Goal: Task Accomplishment & Management: Use online tool/utility

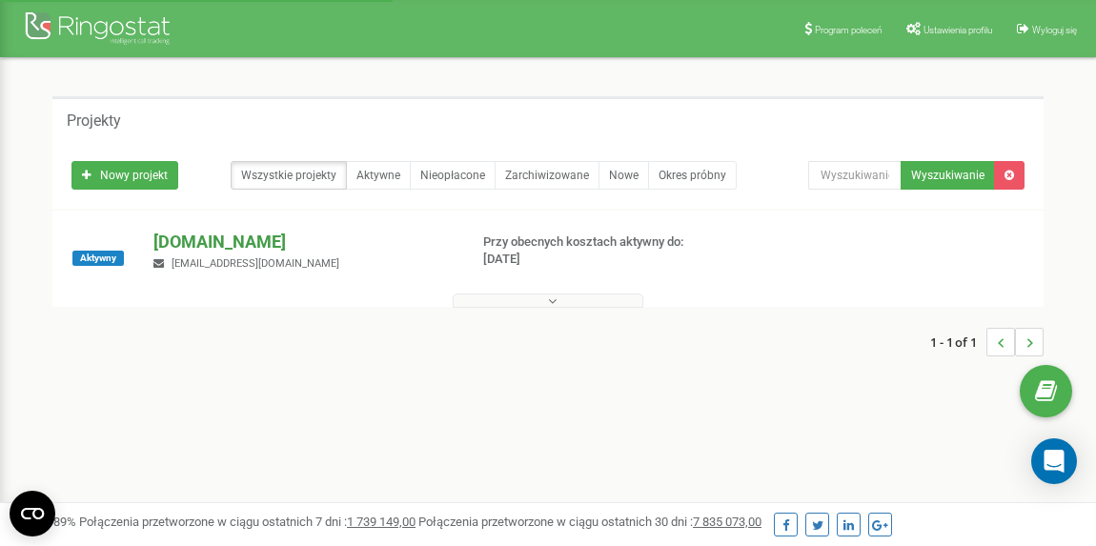
click at [214, 241] on p "[DOMAIN_NAME]" at bounding box center [302, 242] width 298 height 25
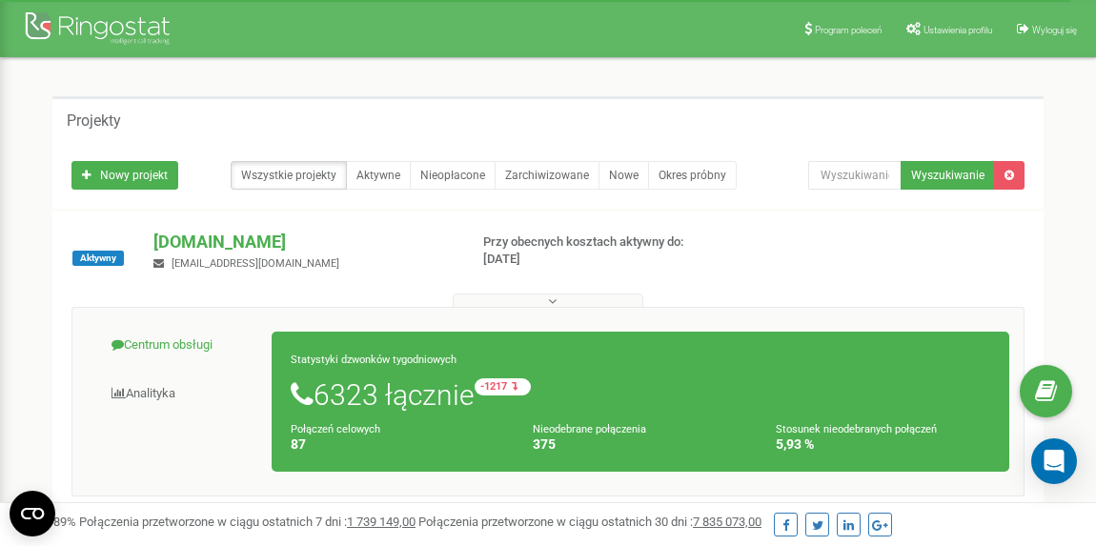
click at [188, 344] on link "Centrum obsługi" at bounding box center [180, 345] width 186 height 47
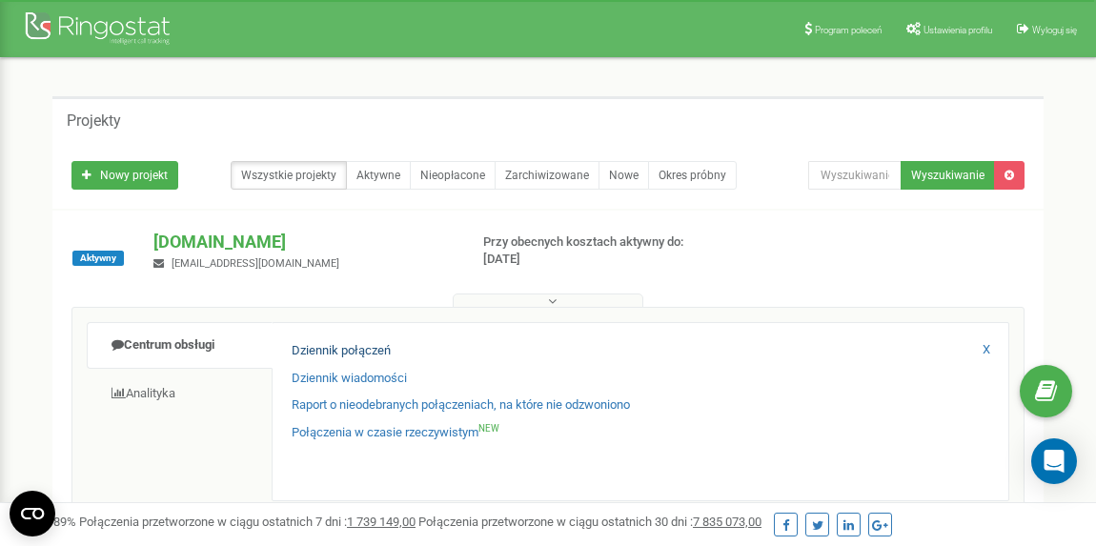
click at [367, 352] on link "Dziennik połączeń" at bounding box center [341, 351] width 99 height 18
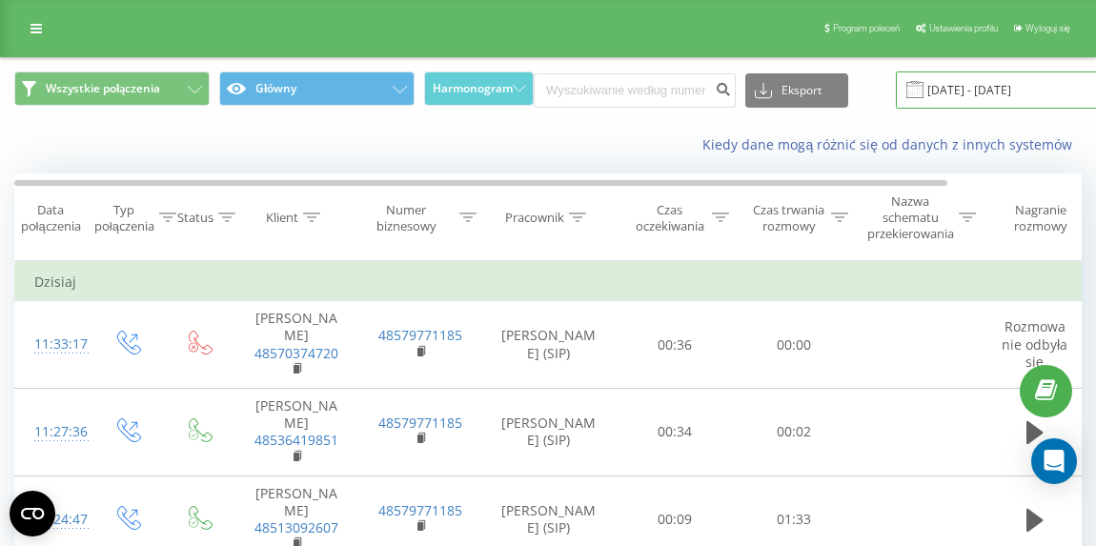
click at [1036, 76] on input "[DATE] - [DATE]" at bounding box center [1011, 89] width 231 height 37
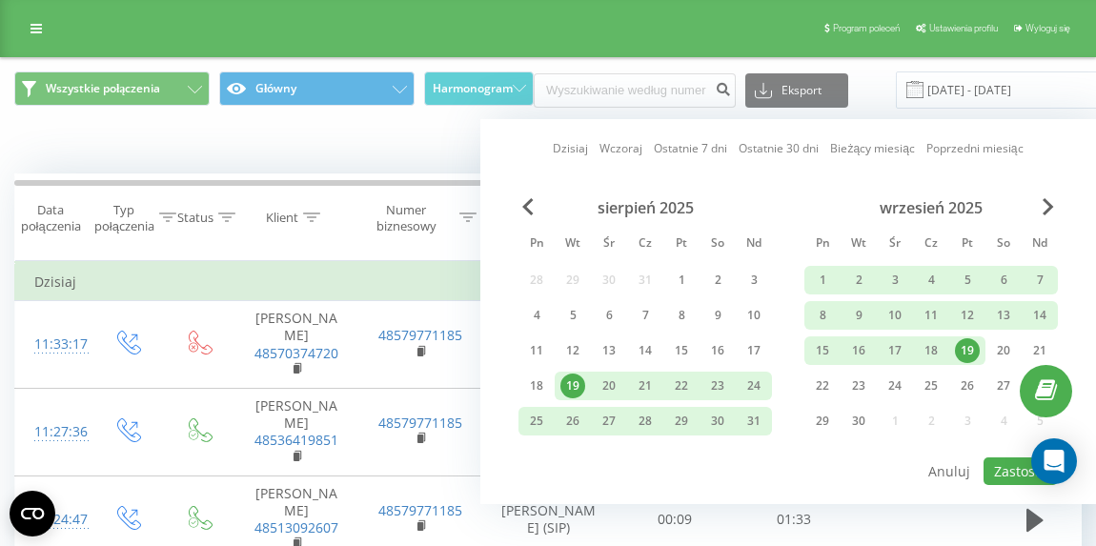
click at [961, 352] on div "19" at bounding box center [967, 350] width 25 height 25
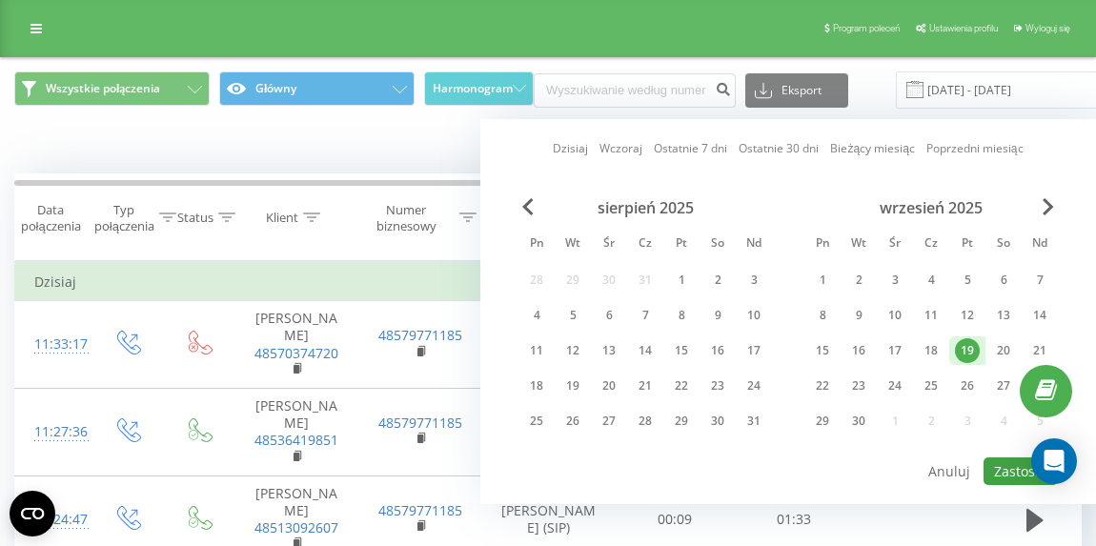
click at [1007, 459] on button "Zastosuj" at bounding box center [1021, 472] width 74 height 28
type input "[DATE] - [DATE]"
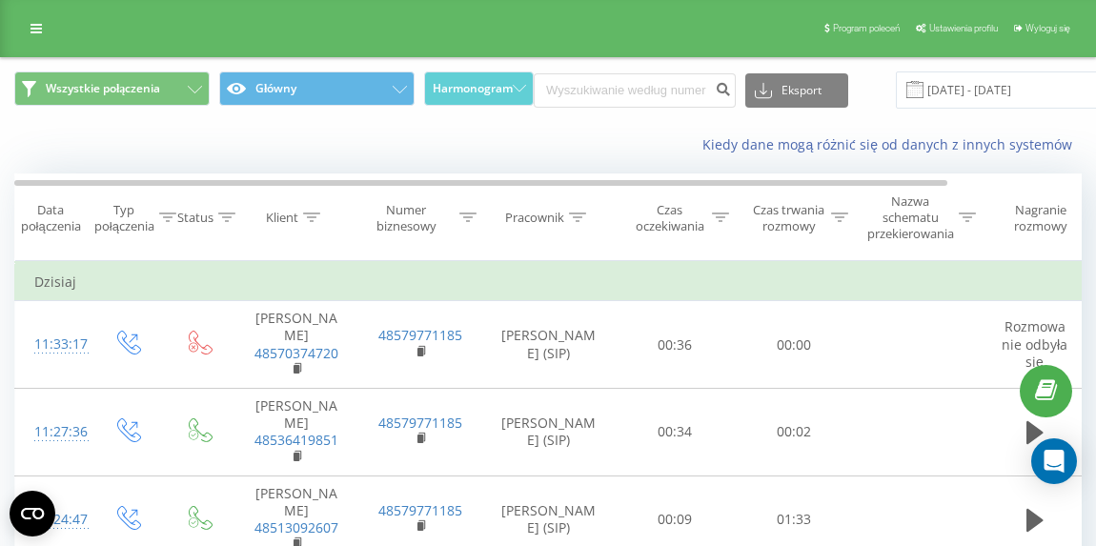
click at [839, 219] on icon at bounding box center [839, 218] width 17 height 10
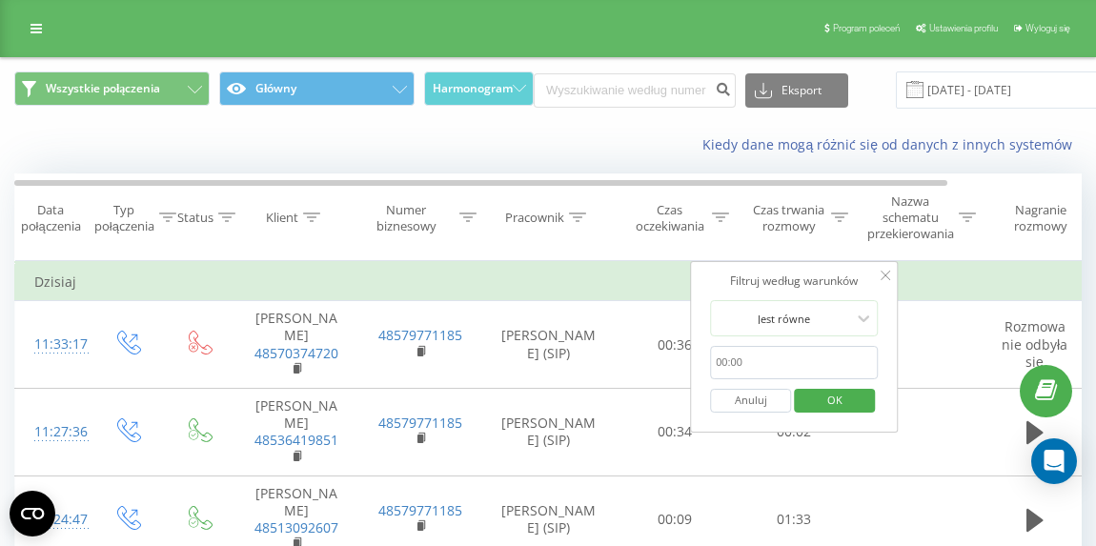
click at [785, 359] on input "text" at bounding box center [794, 362] width 168 height 33
type input "00:20"
click at [839, 397] on span "OK" at bounding box center [834, 400] width 53 height 30
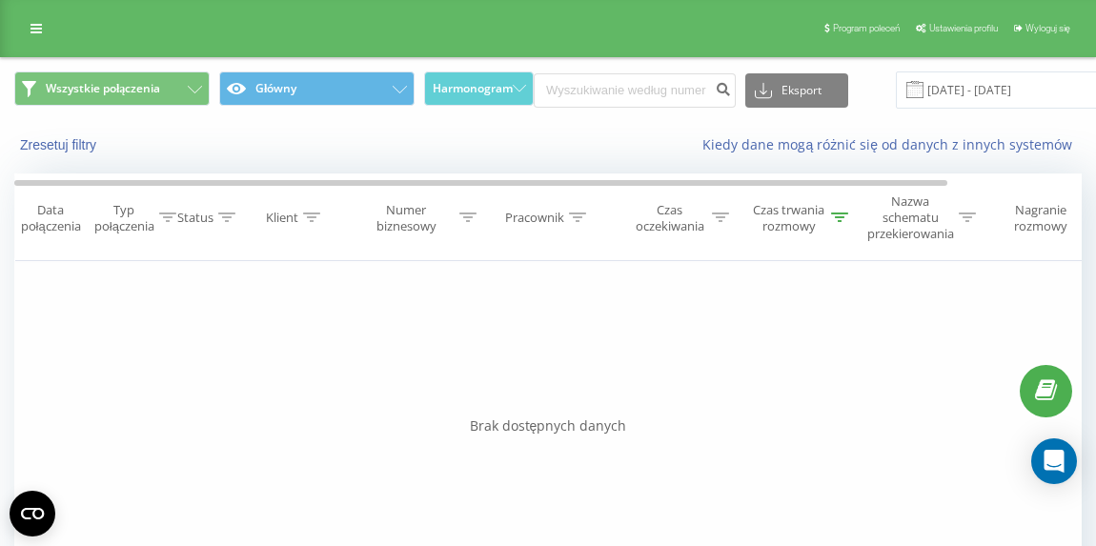
click at [834, 227] on div "Czas trwania rozmowy" at bounding box center [799, 218] width 97 height 32
click at [825, 310] on div at bounding box center [783, 319] width 135 height 18
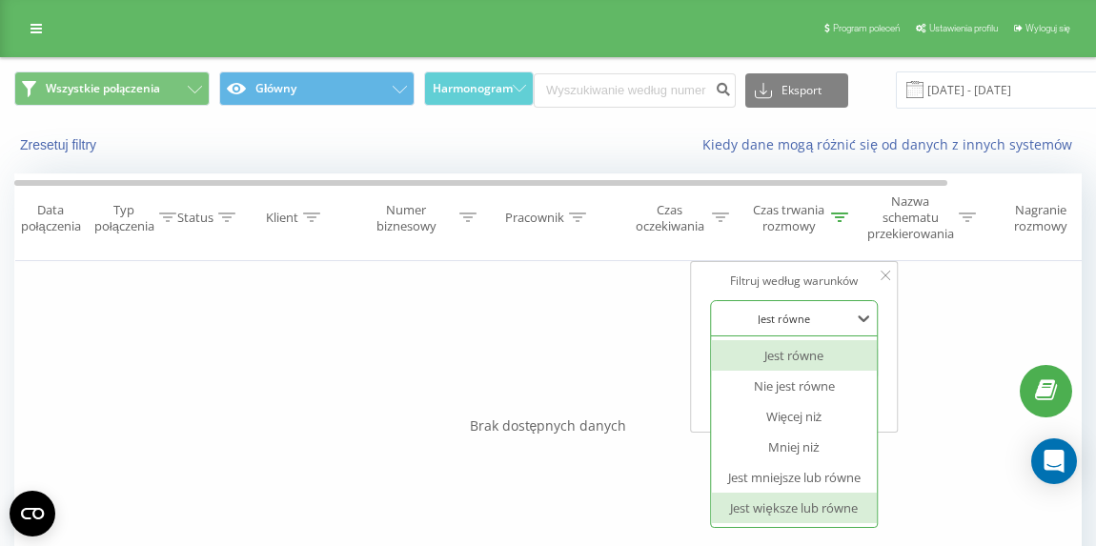
click at [813, 500] on div "Jest większe lub równe" at bounding box center [794, 508] width 166 height 31
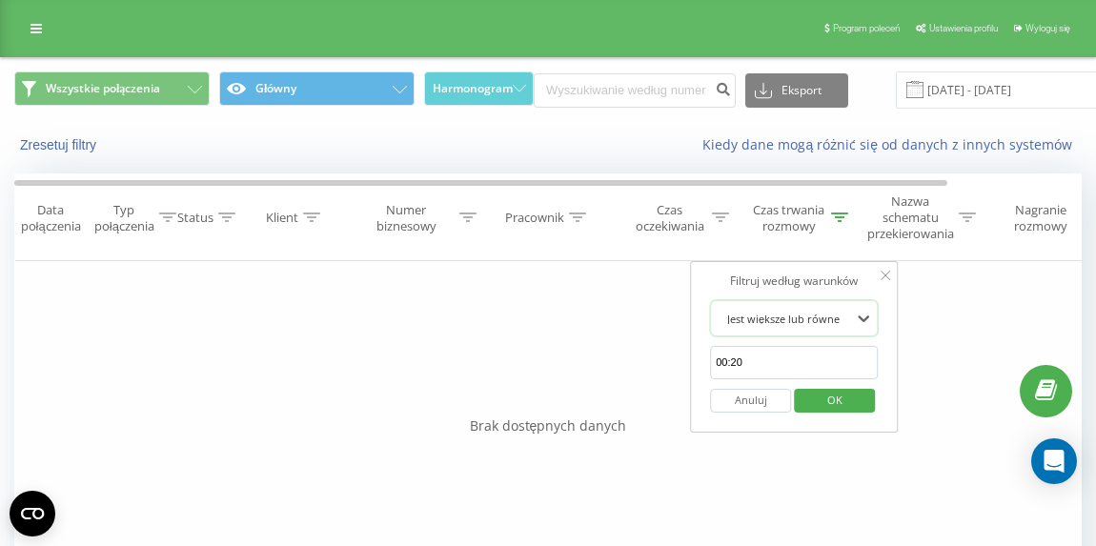
click at [846, 399] on span "OK" at bounding box center [834, 400] width 53 height 30
